Goal: Find specific page/section: Find specific page/section

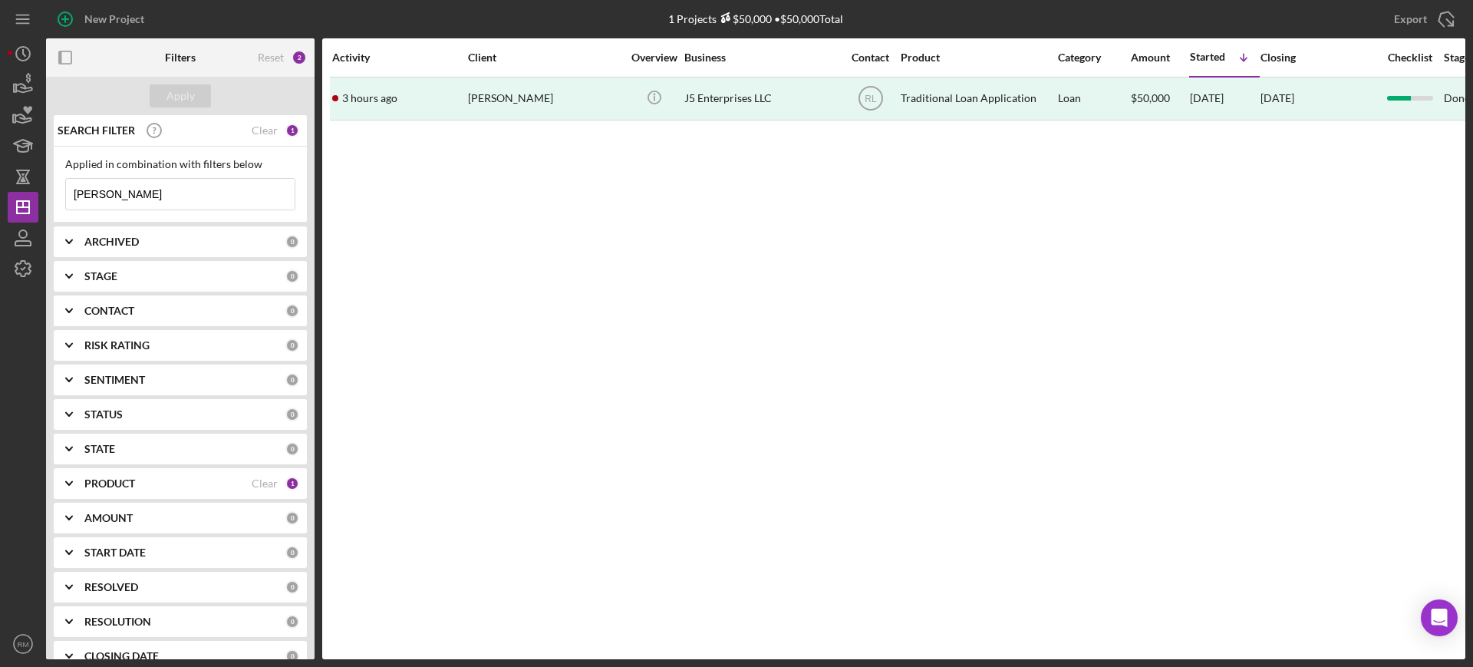
click at [146, 194] on input "[PERSON_NAME]" at bounding box center [180, 194] width 229 height 31
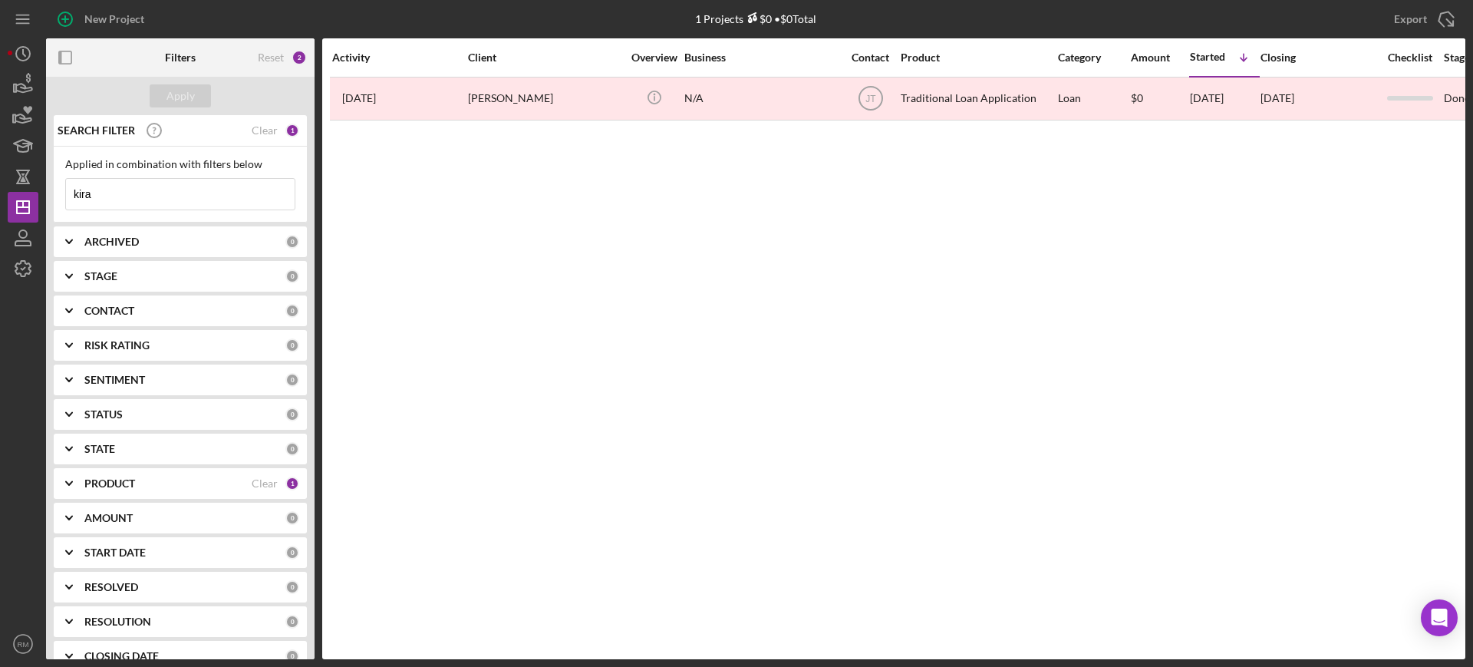
click at [146, 194] on input "kira" at bounding box center [180, 194] width 229 height 31
click at [250, 192] on input "klarissa" at bounding box center [180, 194] width 229 height 31
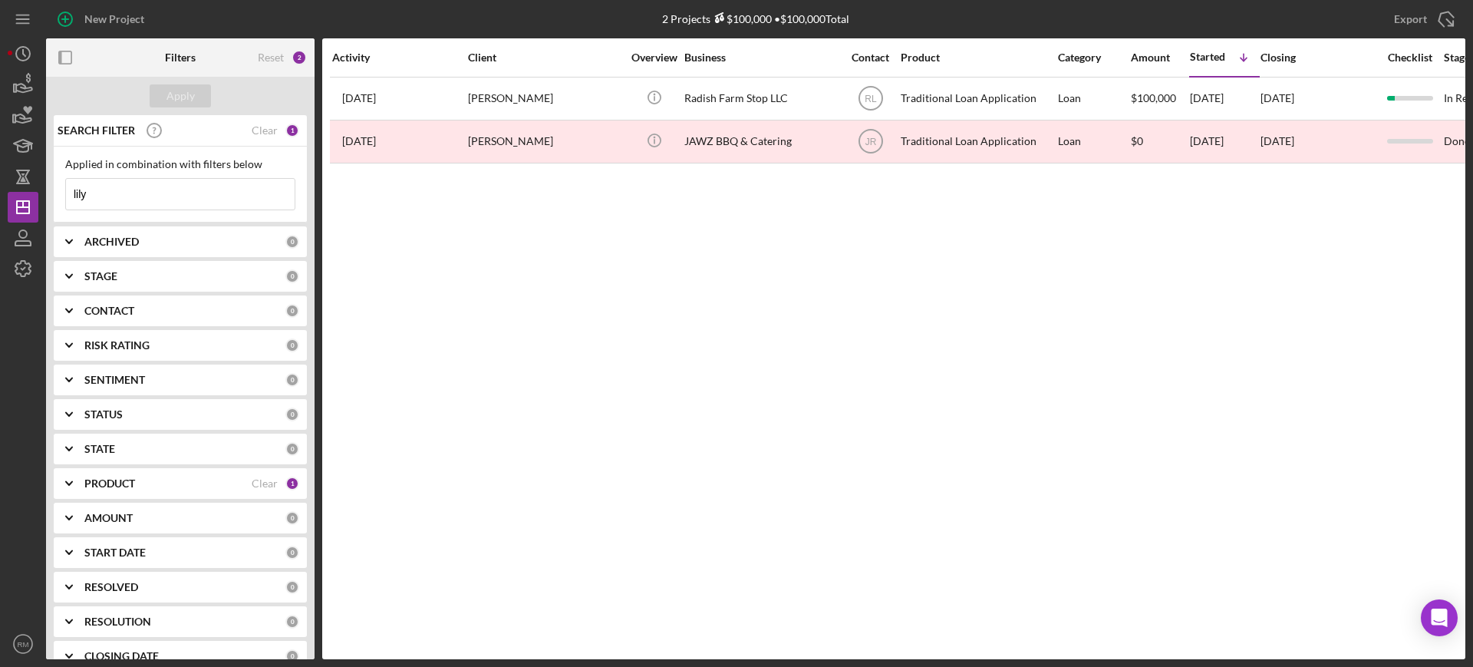
click at [160, 196] on input "lily" at bounding box center [180, 194] width 229 height 31
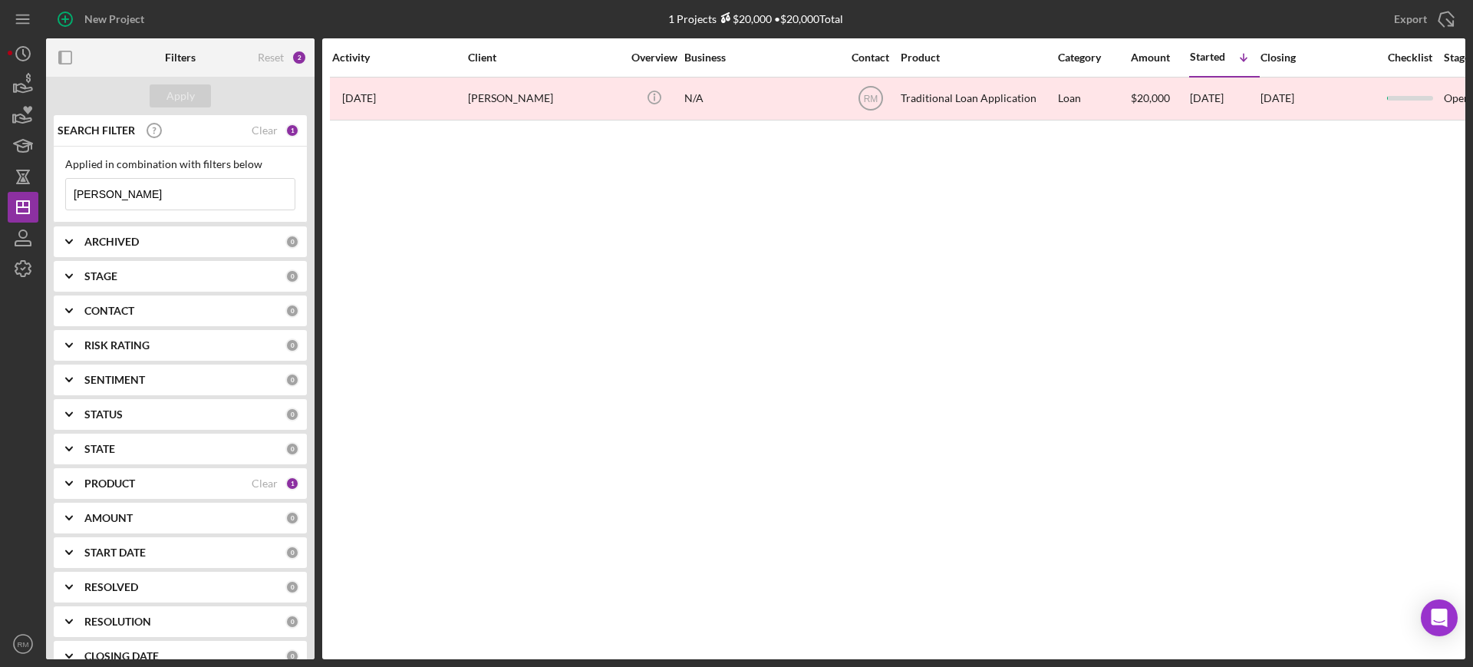
click at [158, 195] on input "[PERSON_NAME]" at bounding box center [180, 194] width 229 height 31
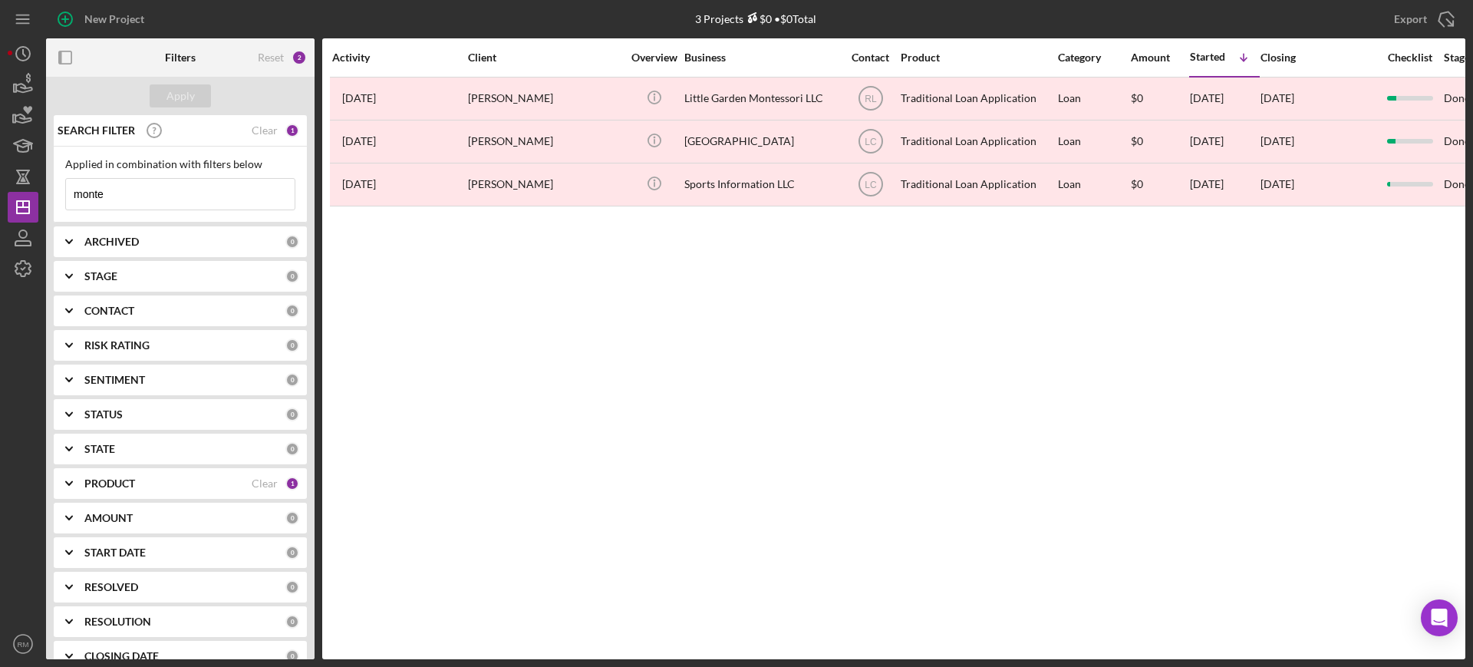
click at [158, 195] on input "monte" at bounding box center [180, 194] width 229 height 31
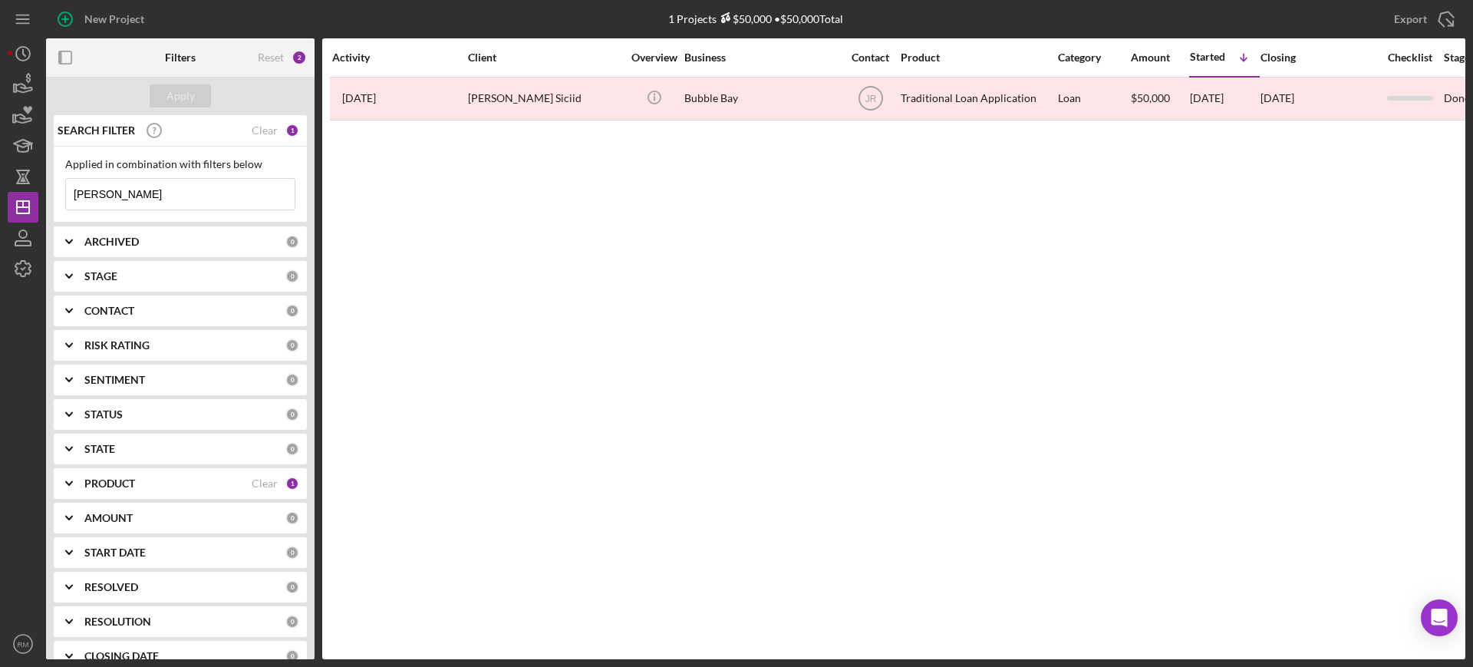
click at [157, 192] on input "[PERSON_NAME]" at bounding box center [180, 194] width 229 height 31
click at [157, 192] on input "pangda" at bounding box center [180, 194] width 229 height 31
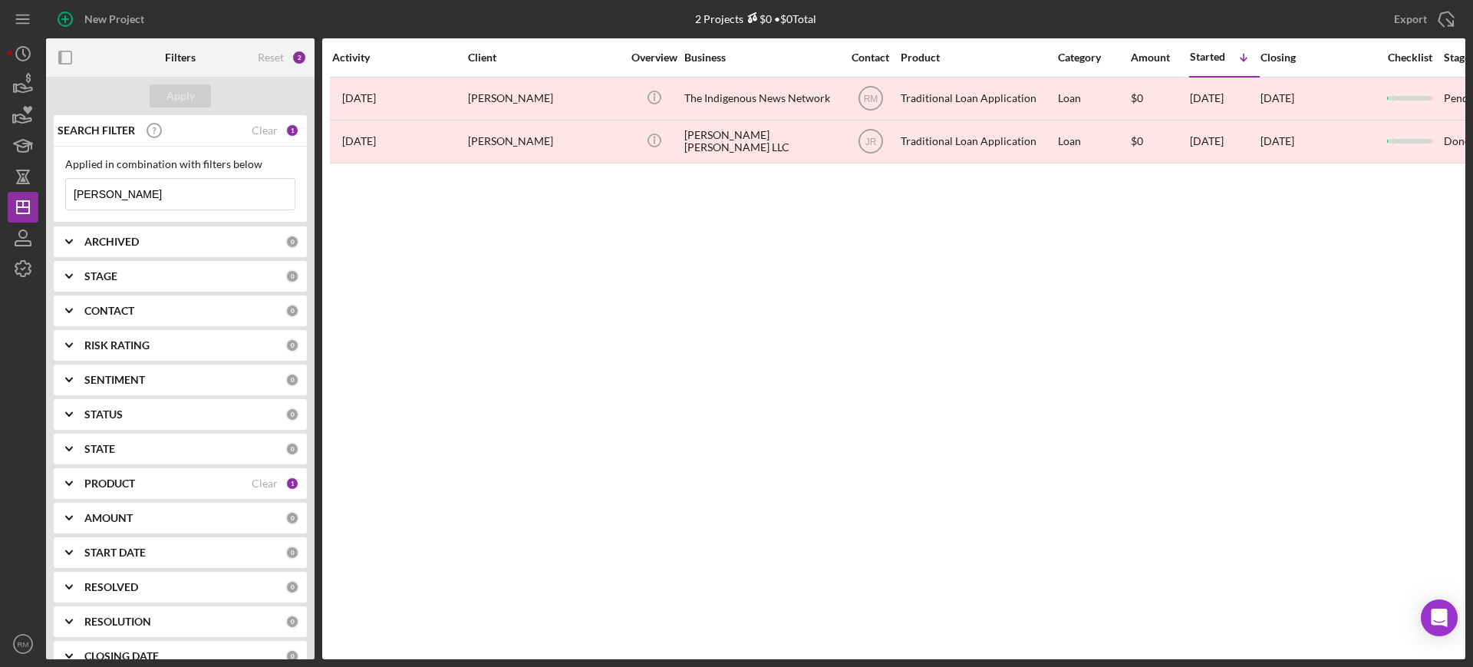
click at [157, 192] on input "[PERSON_NAME]" at bounding box center [180, 194] width 229 height 31
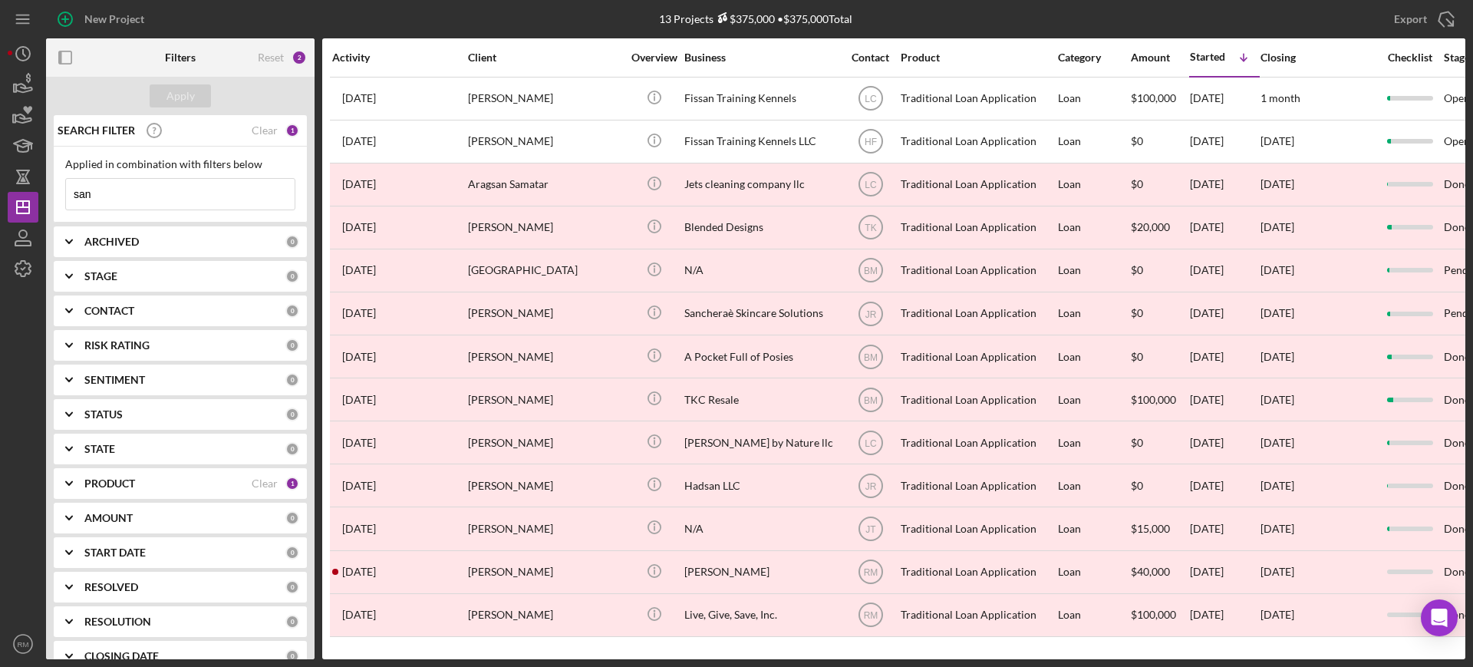
click at [157, 192] on input "san" at bounding box center [180, 194] width 229 height 31
click at [157, 192] on input "san san" at bounding box center [180, 194] width 229 height 31
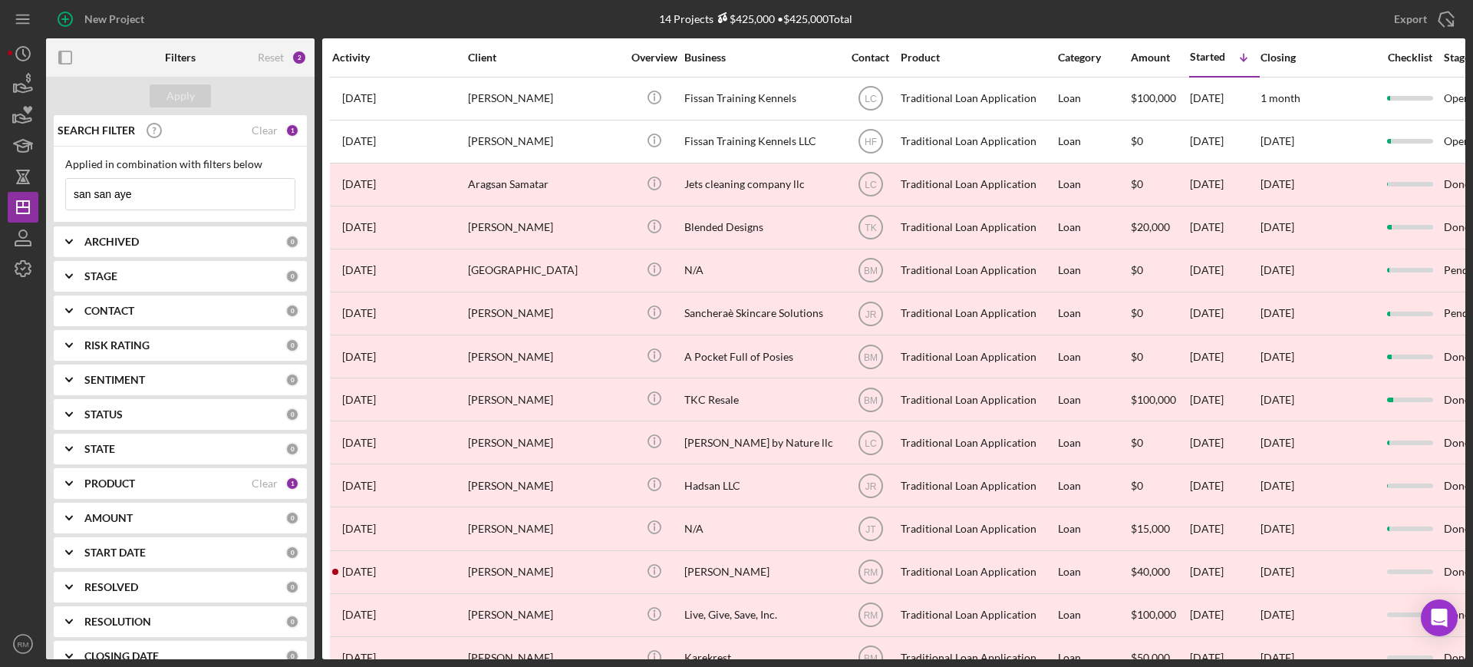
click at [157, 192] on input "san san aye" at bounding box center [180, 194] width 229 height 31
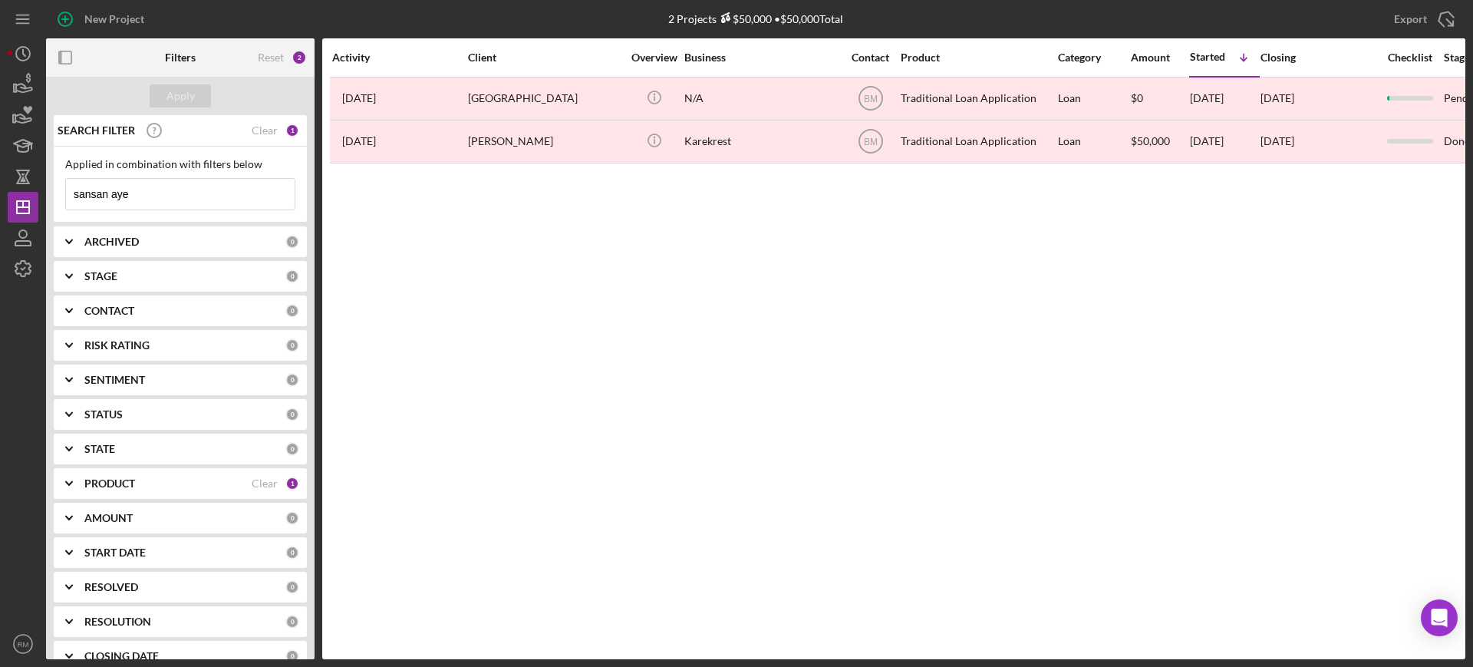
click at [157, 192] on input "sansan aye" at bounding box center [180, 194] width 229 height 31
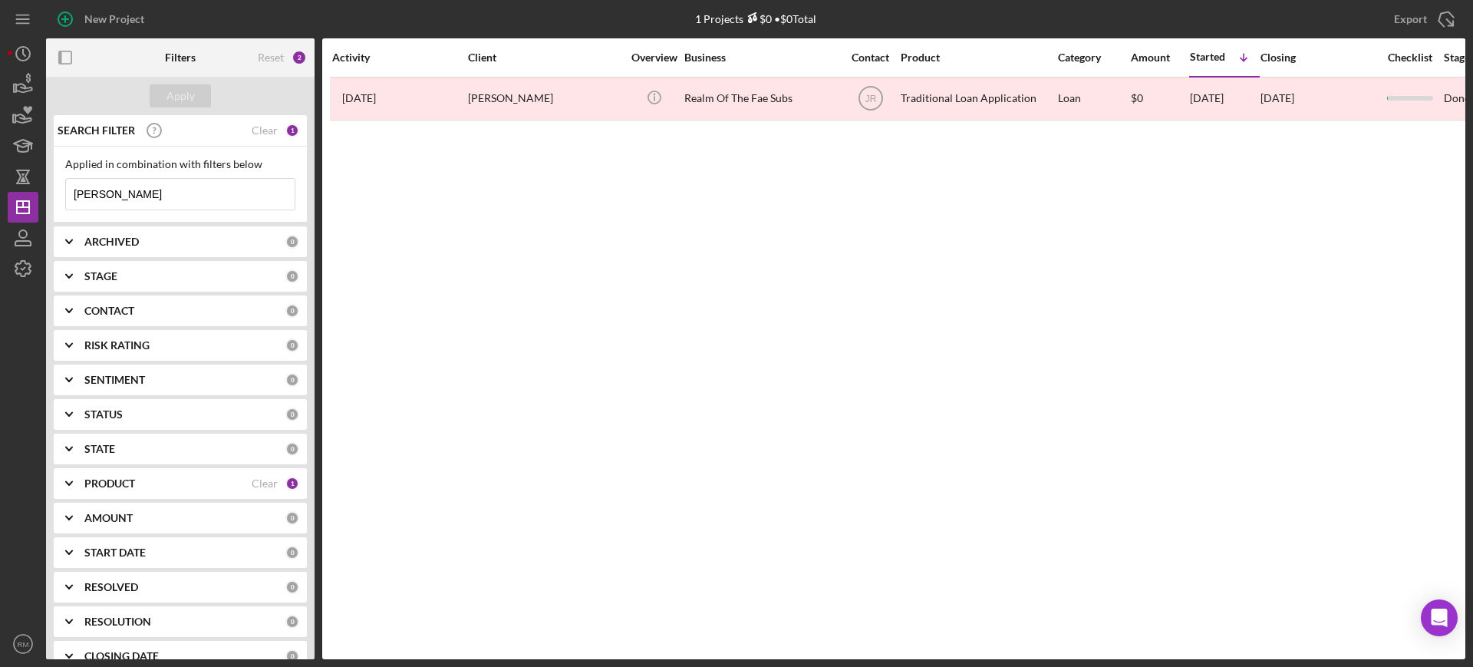
click at [157, 192] on input "[PERSON_NAME]" at bounding box center [180, 194] width 229 height 31
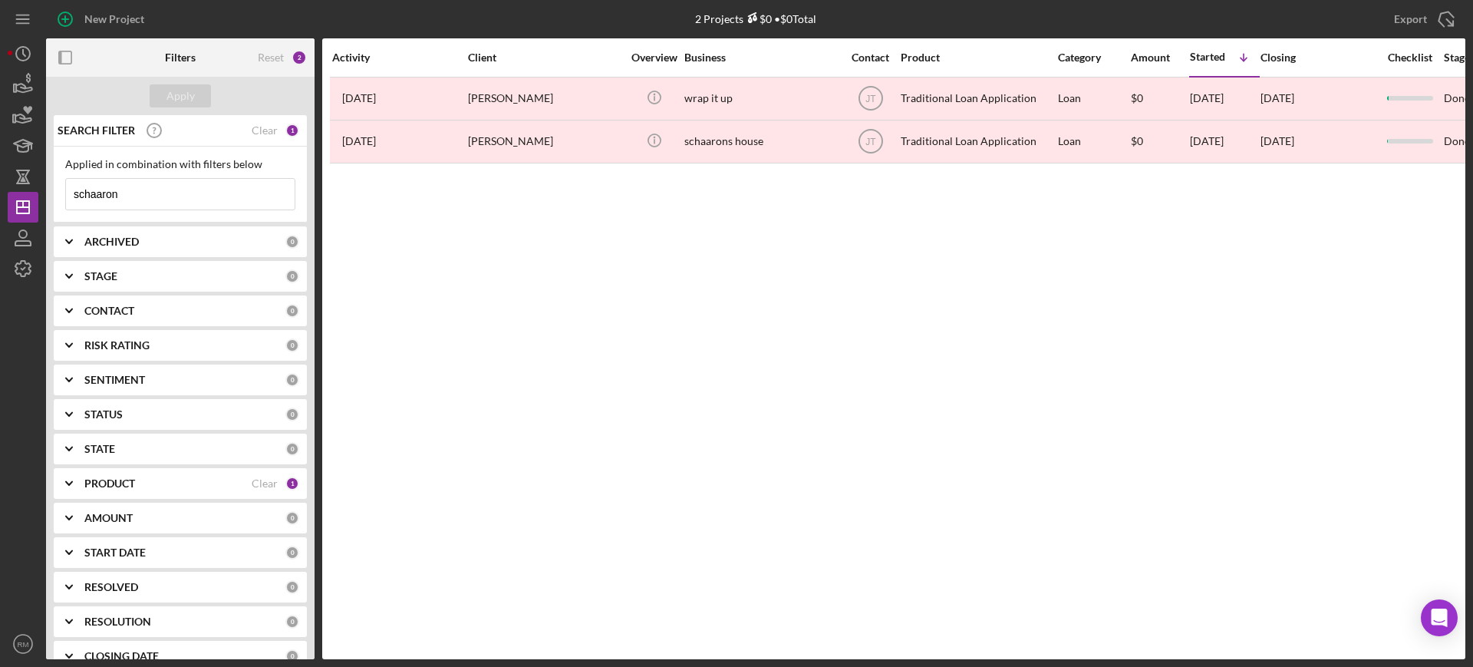
click at [157, 192] on input "schaaron" at bounding box center [180, 194] width 229 height 31
click at [157, 192] on input "w" at bounding box center [180, 194] width 229 height 31
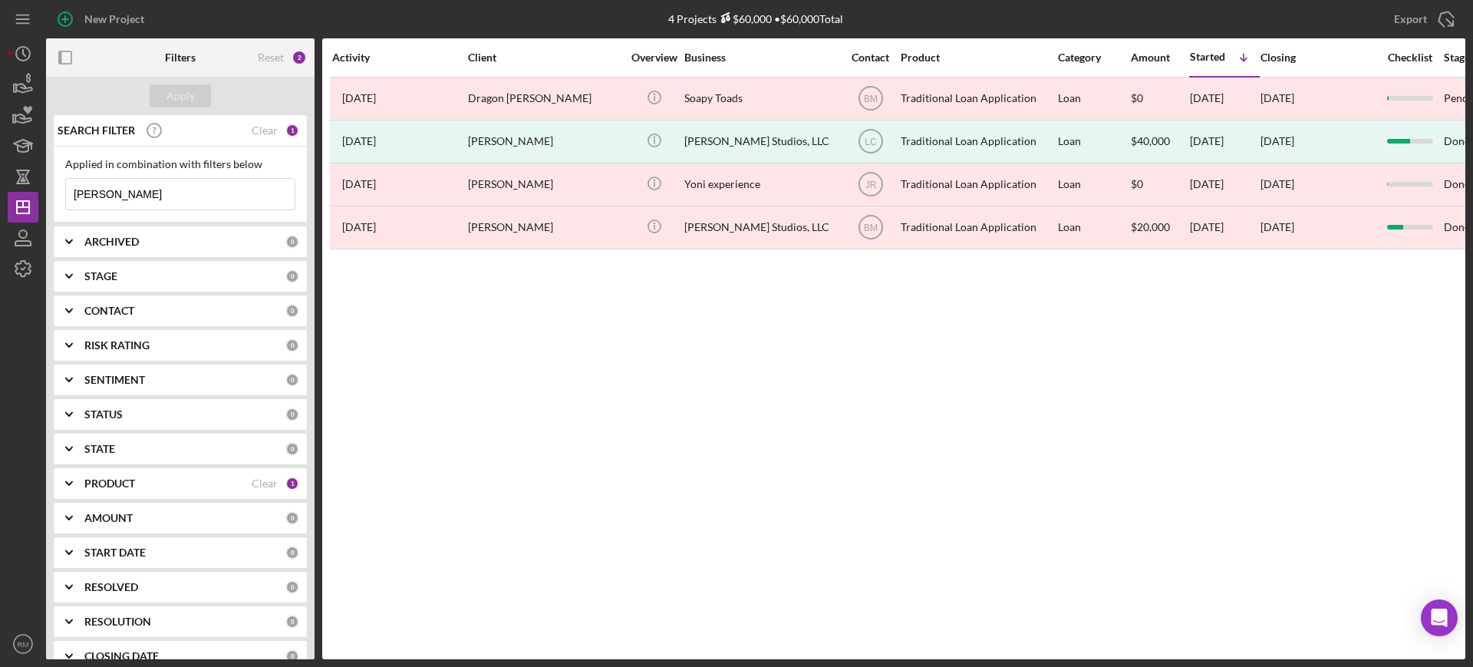
click at [157, 192] on input "[PERSON_NAME]" at bounding box center [180, 194] width 229 height 31
click at [157, 192] on input "ta" at bounding box center [180, 194] width 229 height 31
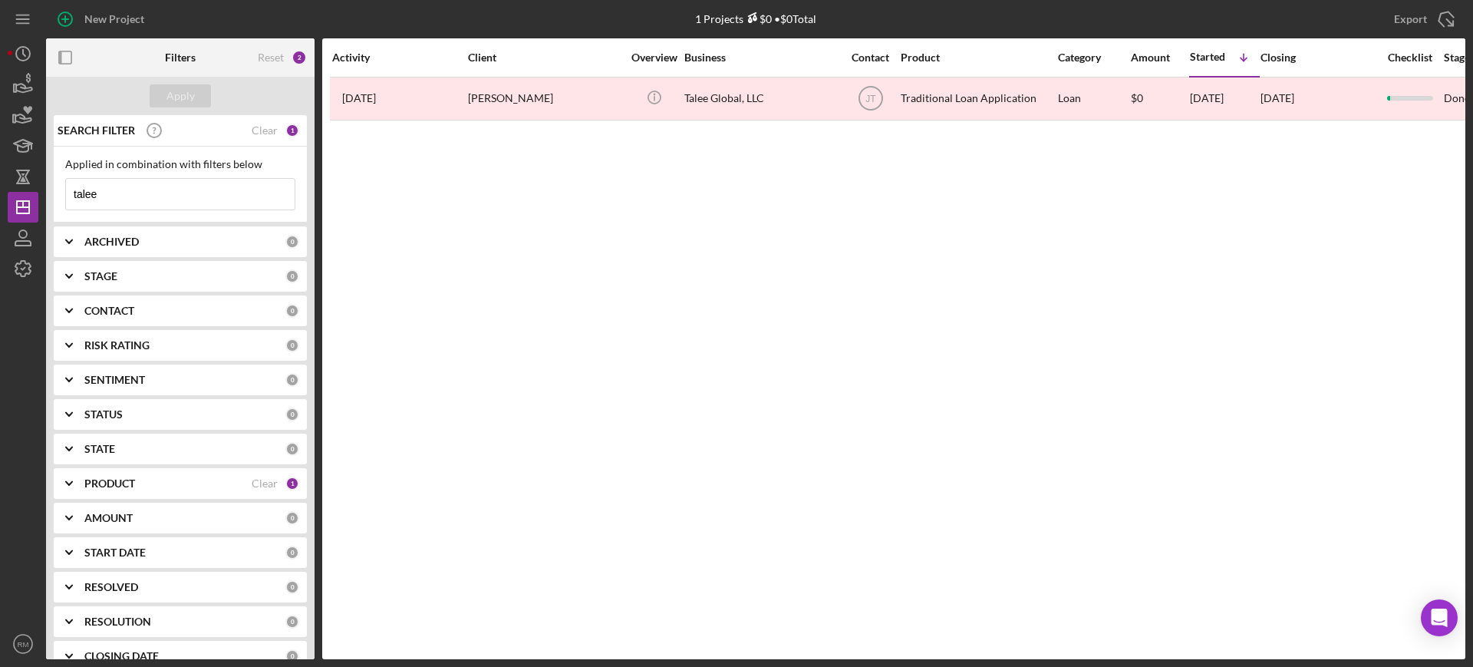
click at [157, 192] on input "talee" at bounding box center [180, 194] width 229 height 31
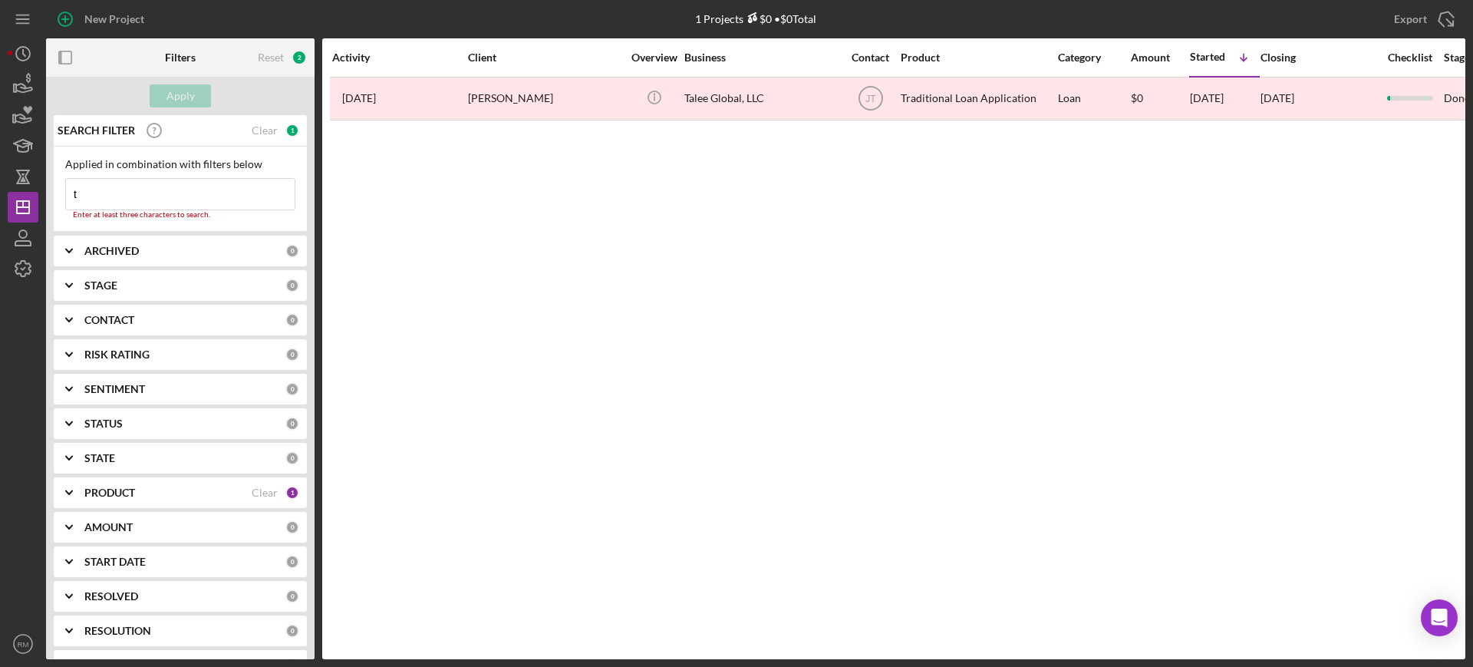
click at [157, 192] on input "t" at bounding box center [180, 194] width 229 height 31
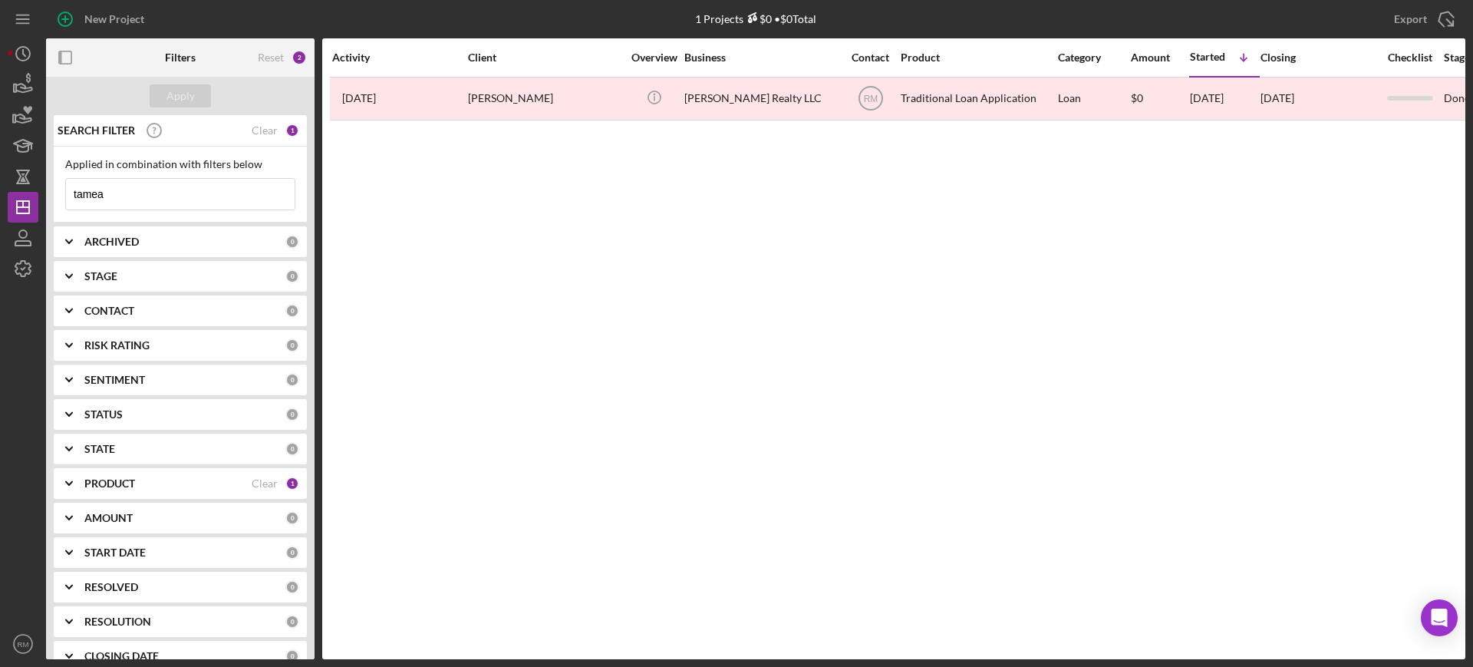
click at [157, 192] on input "tamea" at bounding box center [180, 194] width 229 height 31
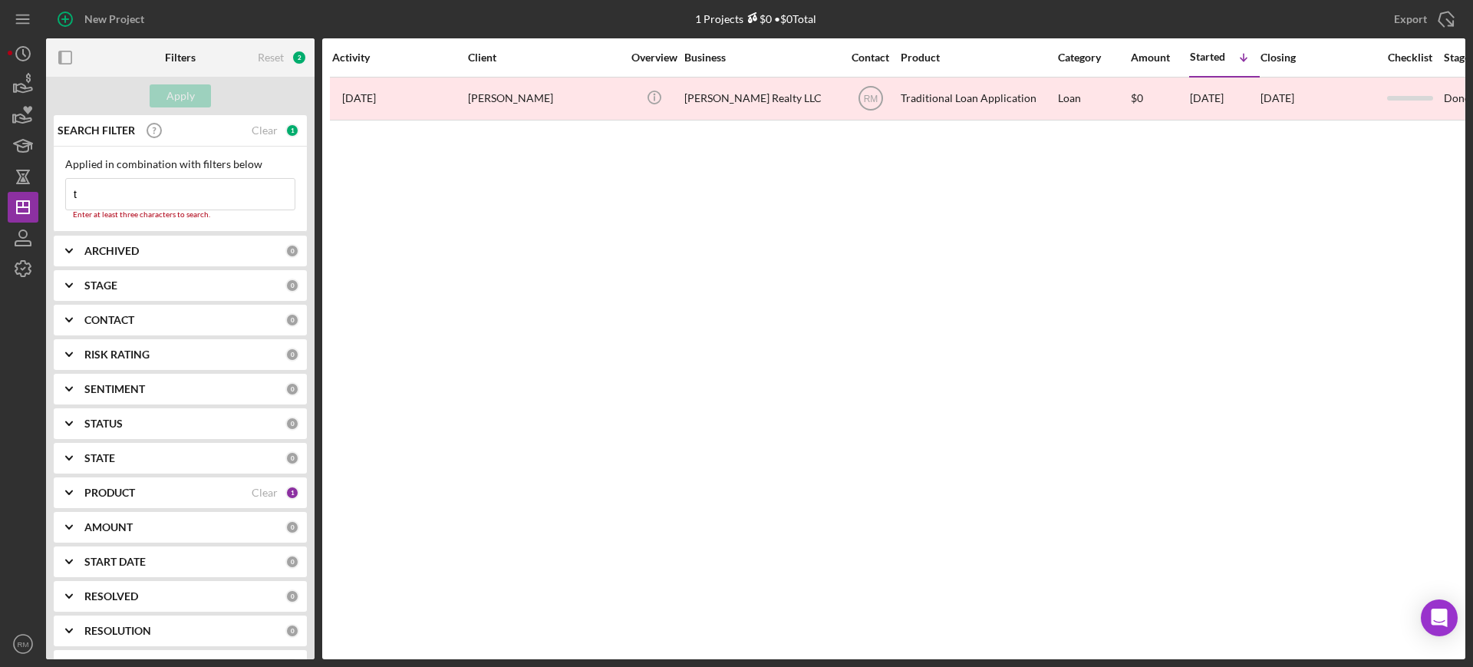
click at [157, 192] on input "t" at bounding box center [180, 194] width 229 height 31
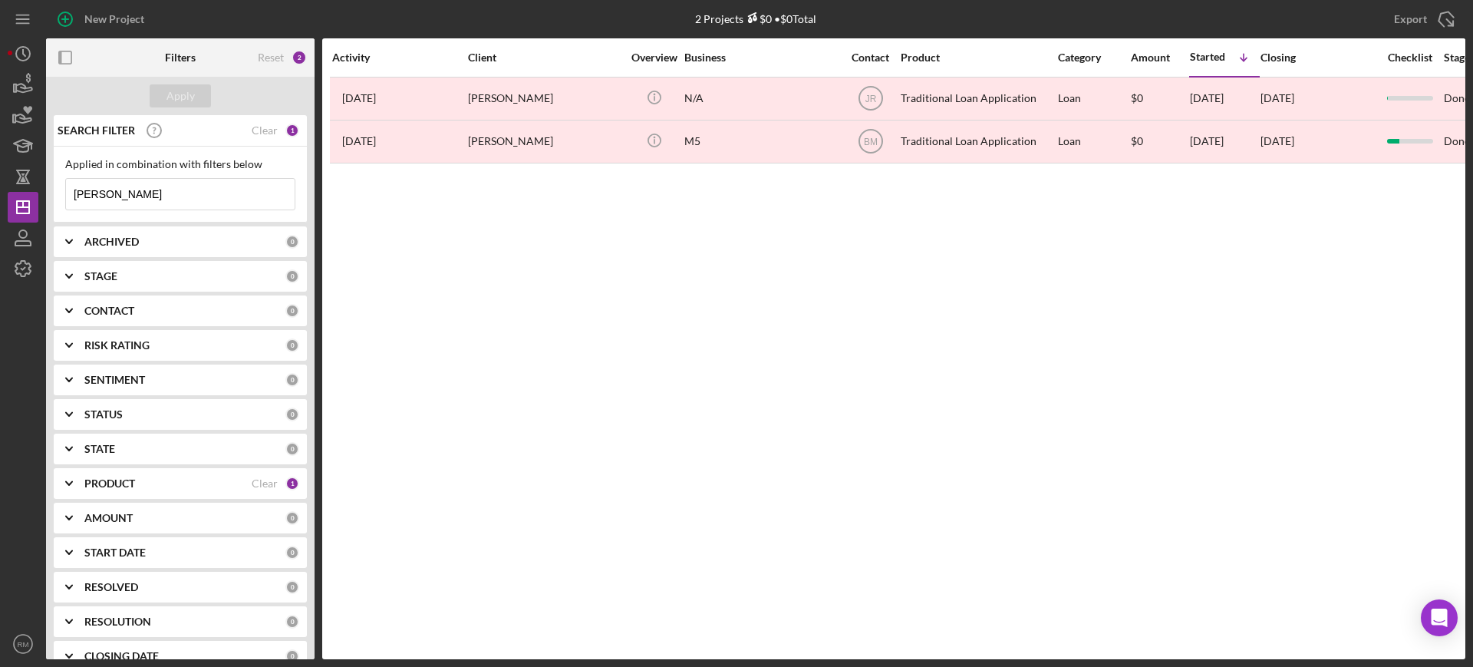
click at [157, 192] on input "[PERSON_NAME]" at bounding box center [180, 194] width 229 height 31
type input "c"
click at [157, 192] on input "c" at bounding box center [180, 194] width 229 height 31
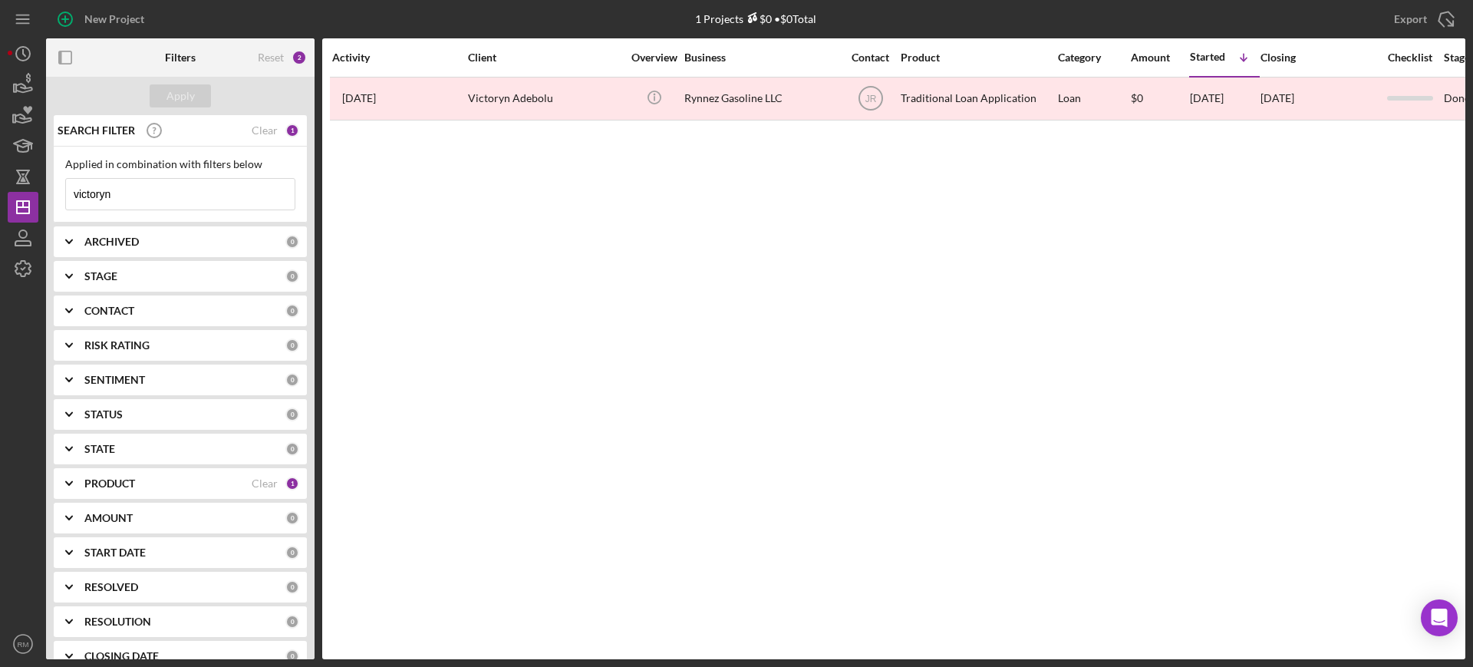
click at [157, 192] on input "victoryn" at bounding box center [180, 194] width 229 height 31
click at [221, 190] on input "[PERSON_NAME]" at bounding box center [180, 194] width 229 height 31
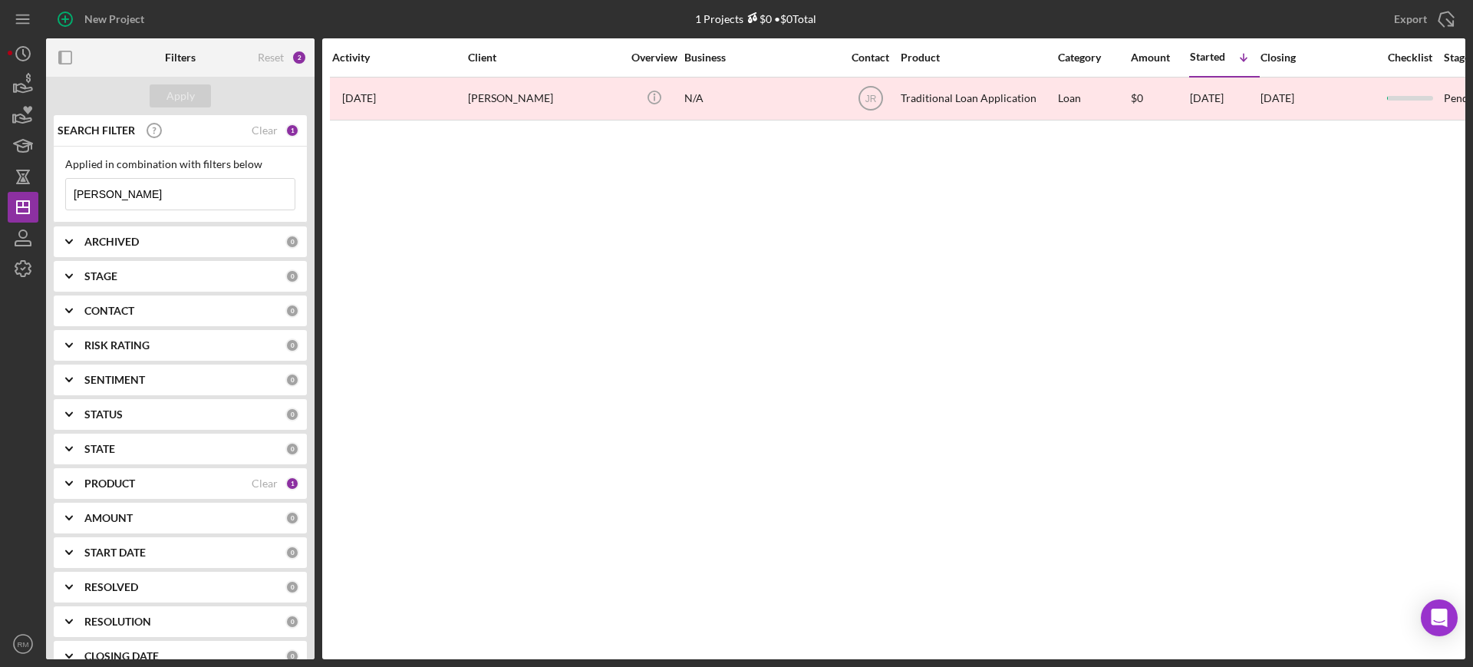
click at [221, 190] on input "[PERSON_NAME]" at bounding box center [180, 194] width 229 height 31
type input "biogen"
